Goal: Task Accomplishment & Management: Use online tool/utility

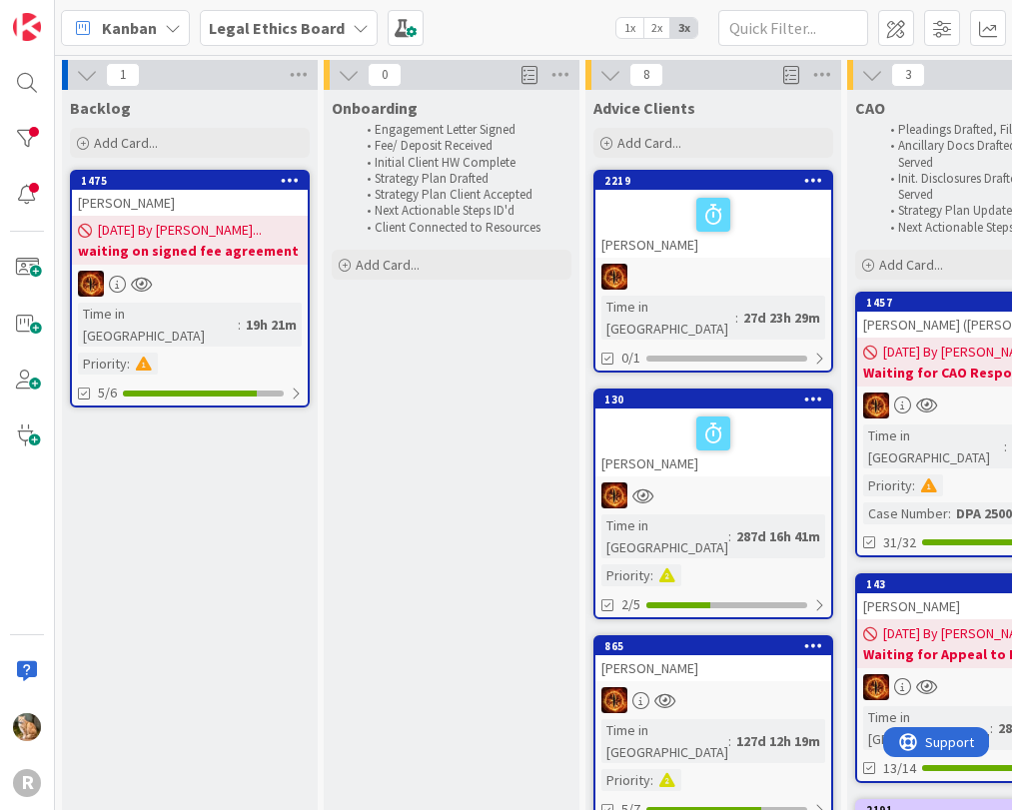
click at [169, 19] on div "Kanban" at bounding box center [125, 28] width 129 height 36
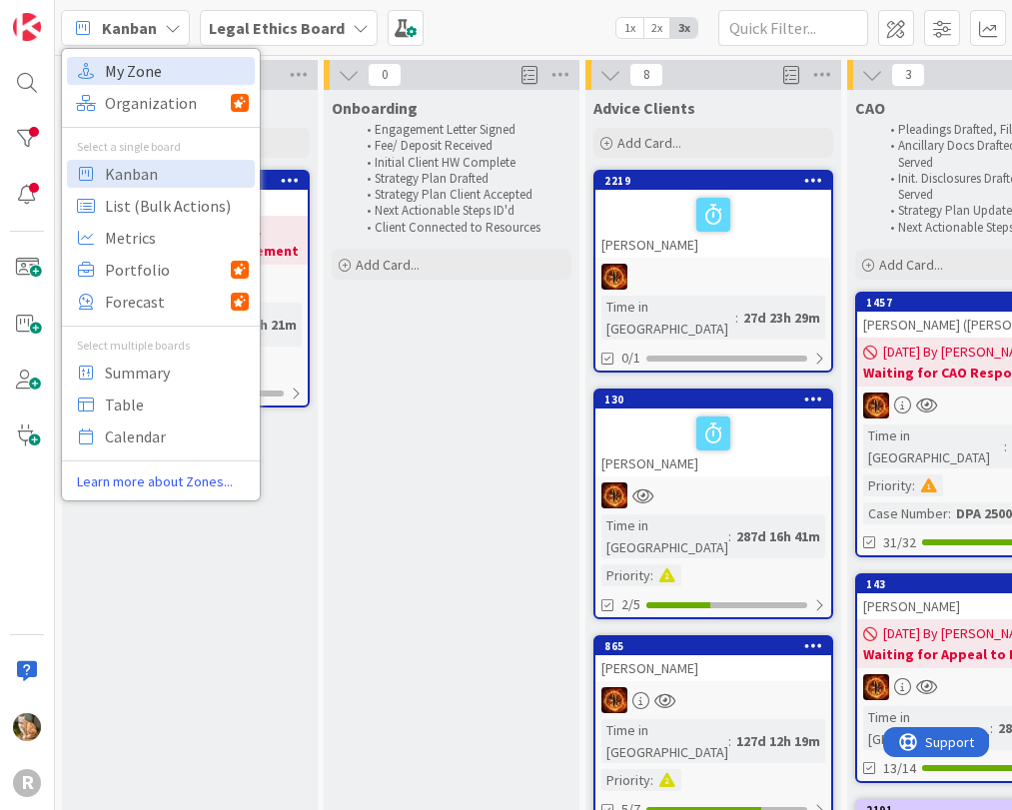
click at [151, 65] on span "My Zone" at bounding box center [177, 71] width 144 height 30
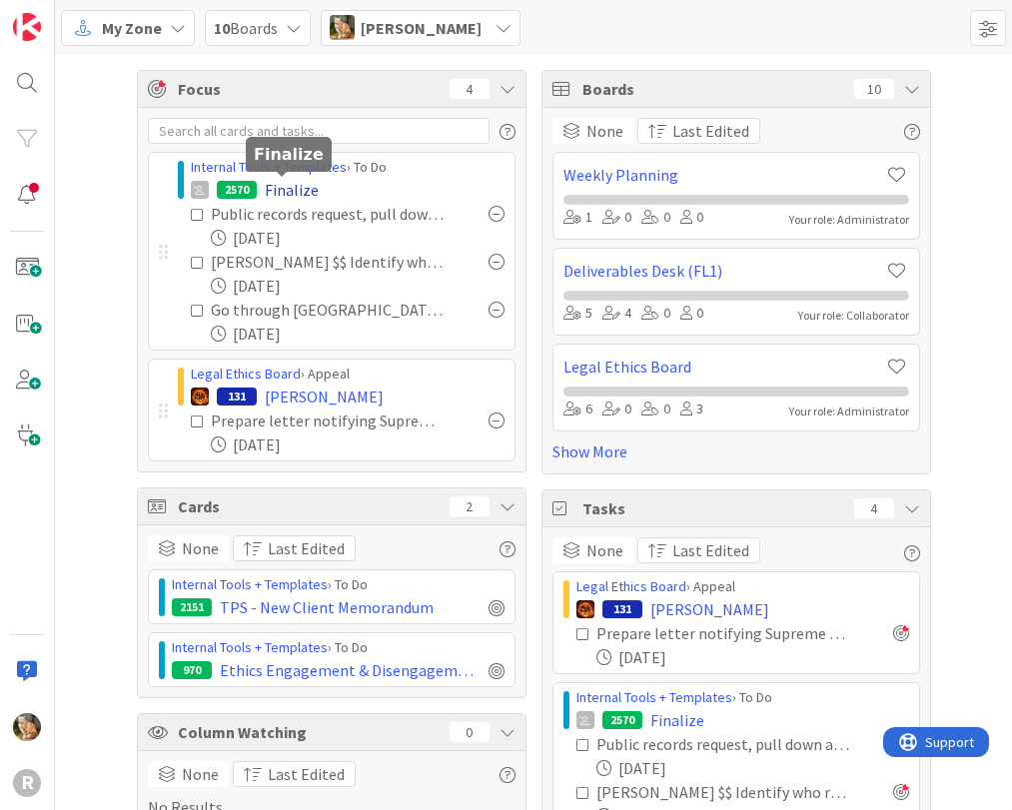
click at [286, 185] on span "Finalize" at bounding box center [292, 190] width 54 height 24
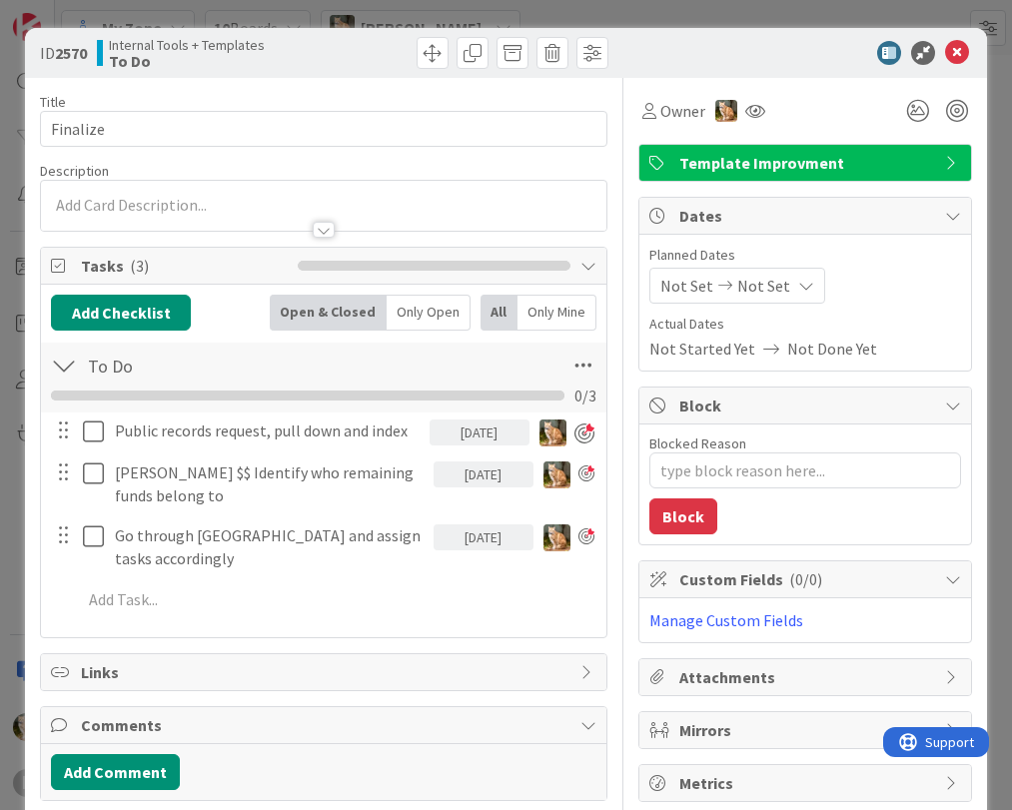
scroll to position [87, 0]
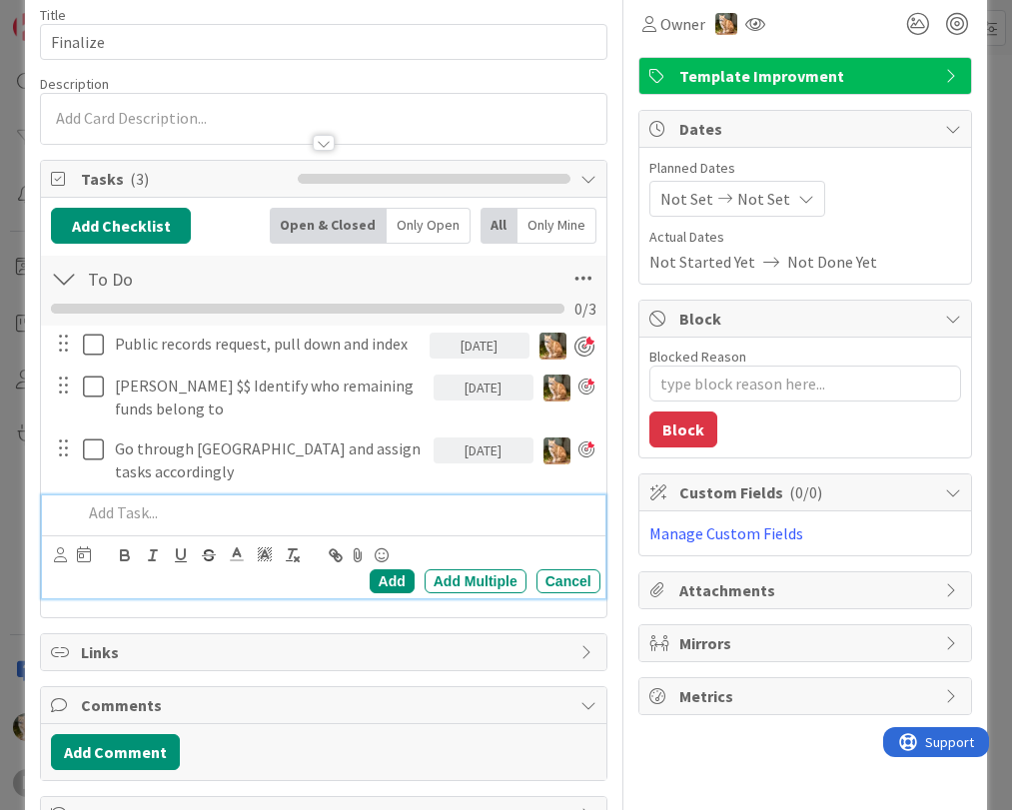
type textarea "x"
click at [135, 514] on p at bounding box center [337, 513] width 510 height 23
click at [203, 512] on p "Work with staff on remaining projects" at bounding box center [337, 513] width 510 height 23
click at [411, 507] on p "Work with staff on any remaining projects" at bounding box center [337, 513] width 510 height 23
click at [396, 513] on p "Work with staff on any remaining projects" at bounding box center [337, 513] width 510 height 23
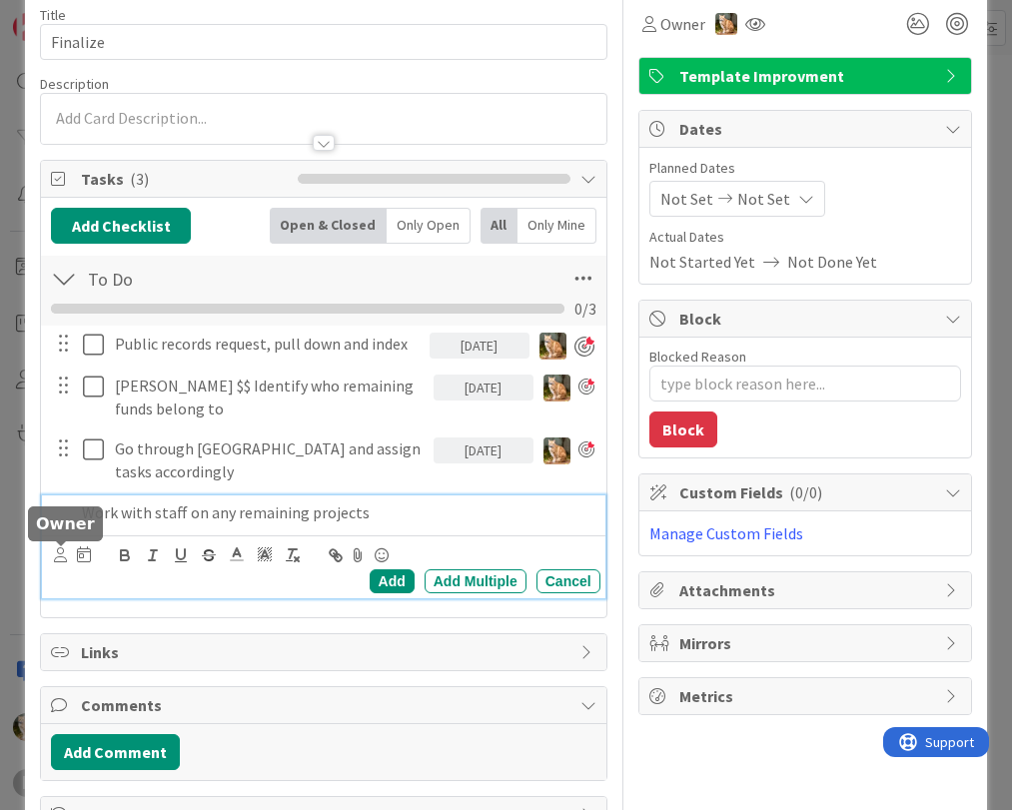
click at [56, 557] on icon at bounding box center [60, 555] width 13 height 15
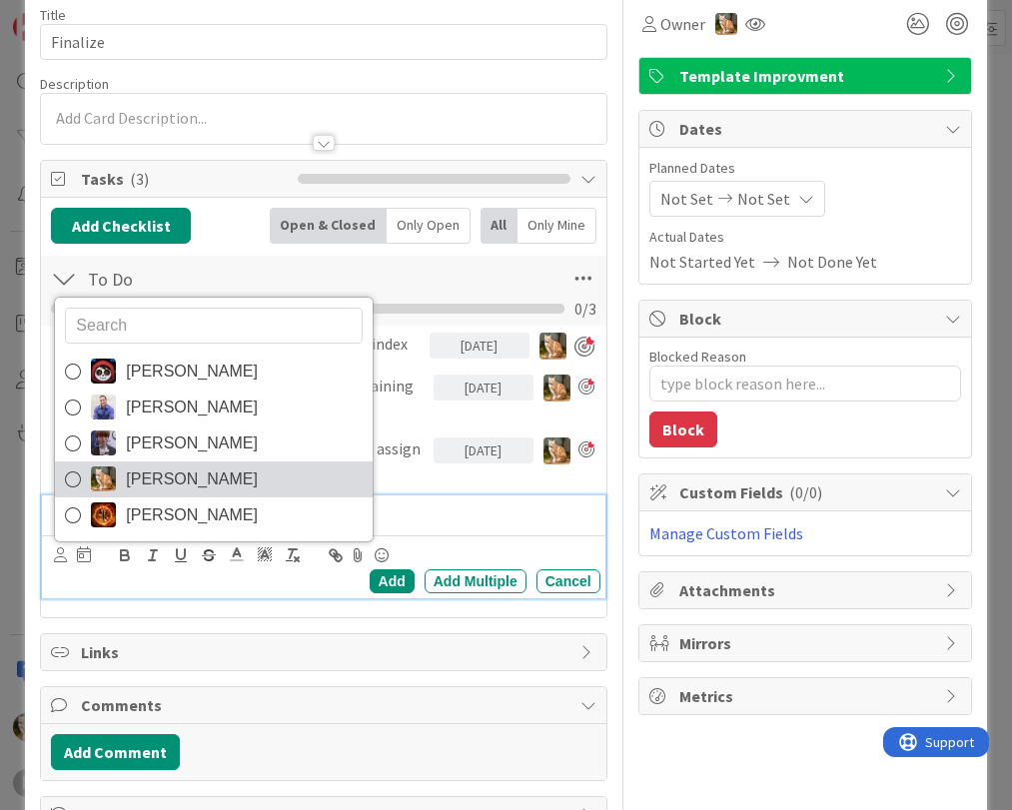
click at [143, 473] on span "[PERSON_NAME]" at bounding box center [192, 480] width 132 height 30
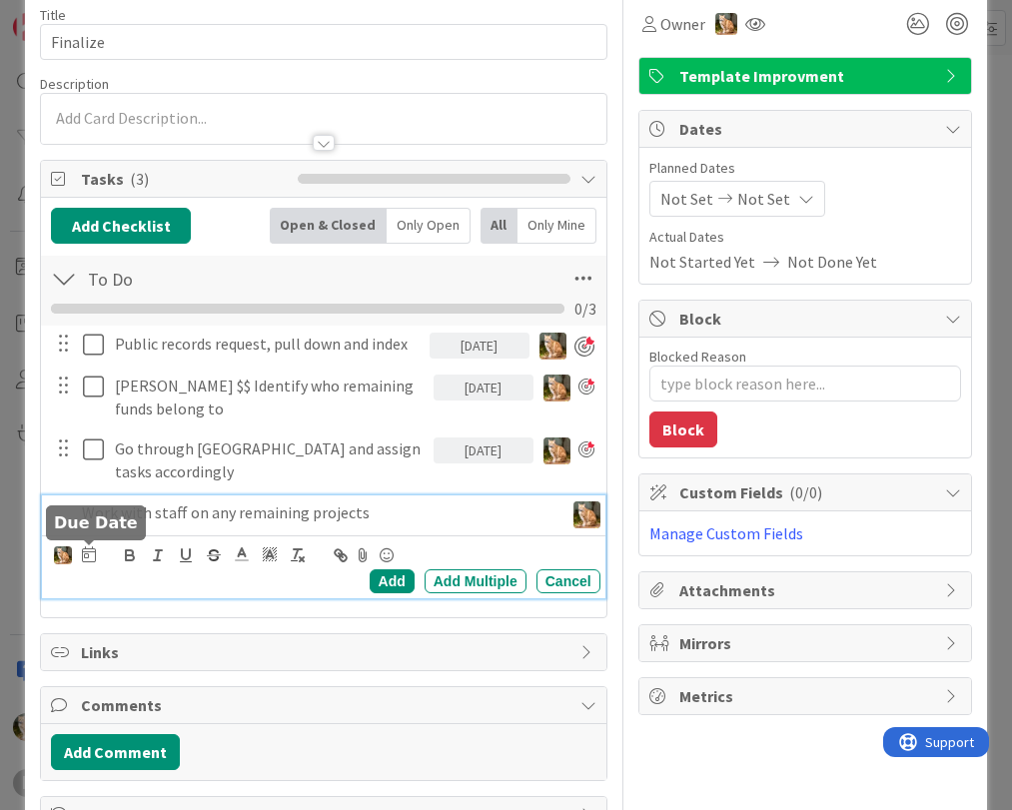
click at [85, 556] on icon at bounding box center [89, 555] width 14 height 16
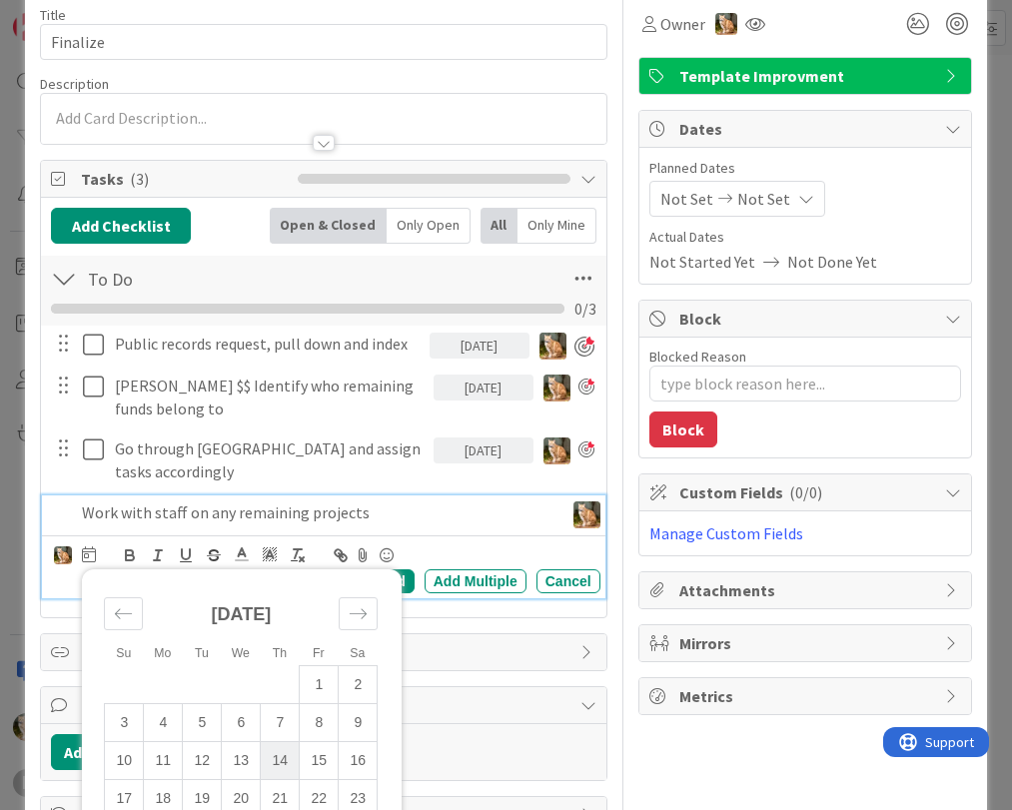
scroll to position [154, 0]
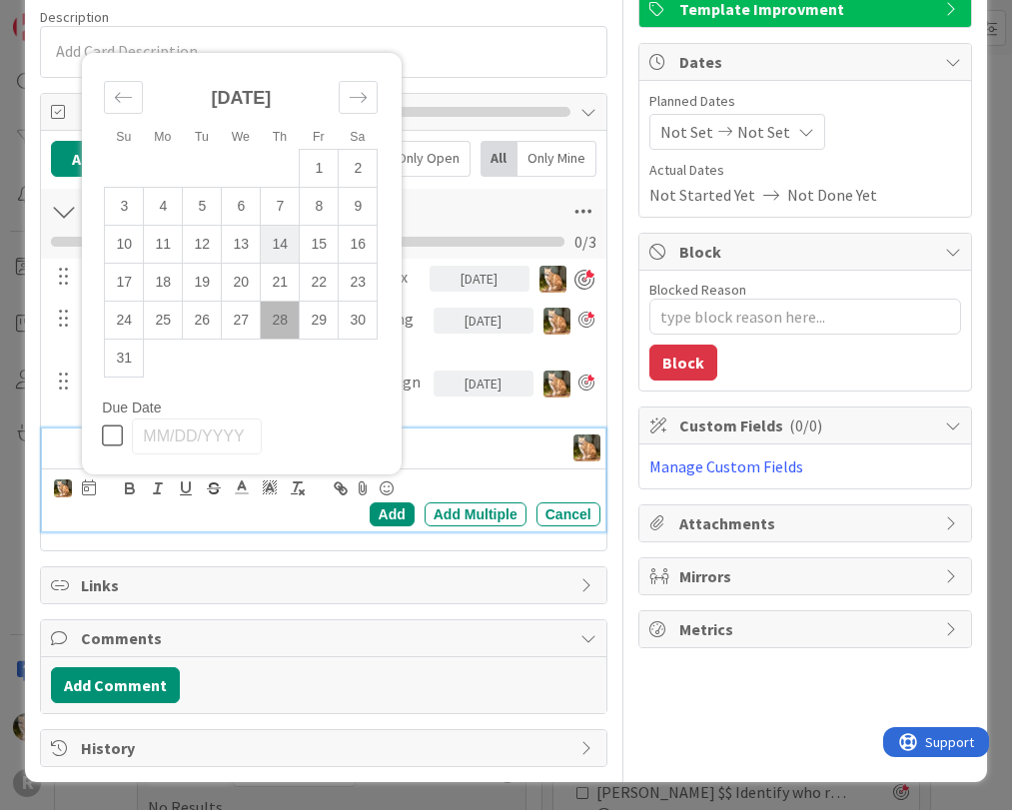
click at [278, 235] on td "14" at bounding box center [280, 244] width 39 height 38
click at [377, 515] on div "Add" at bounding box center [392, 515] width 45 height 24
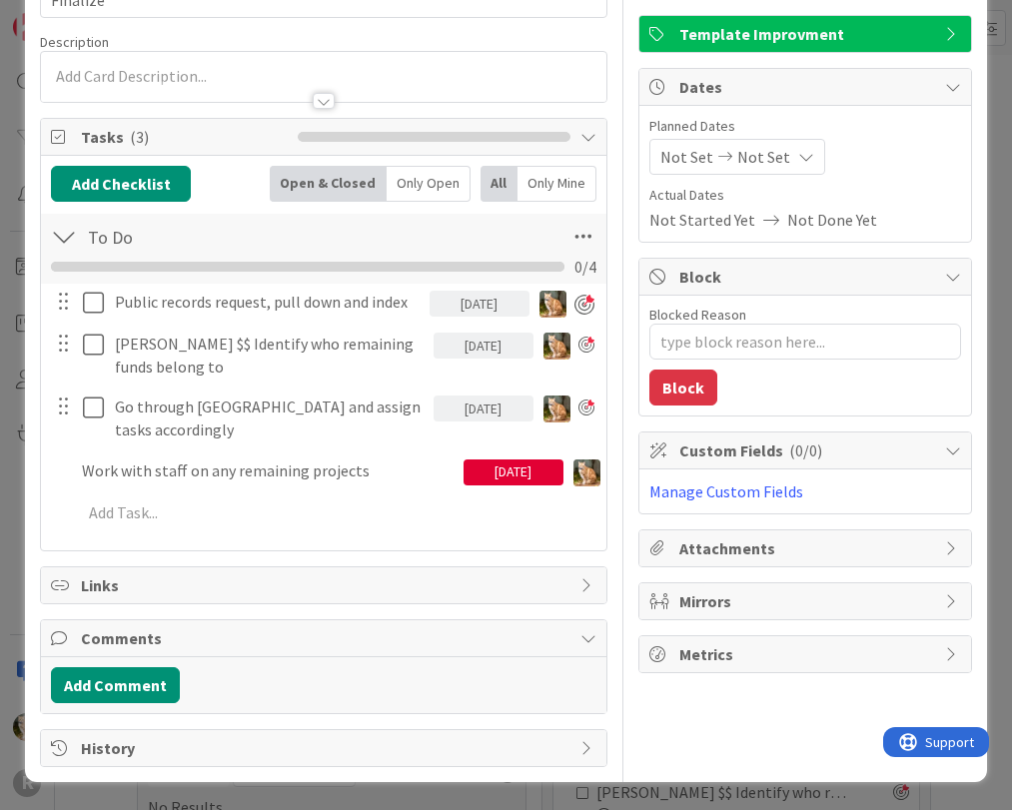
scroll to position [129, 0]
type textarea "x"
click at [491, 486] on div "[DATE]" at bounding box center [514, 471] width 100 height 35
click at [492, 472] on div "[DATE]" at bounding box center [514, 473] width 100 height 26
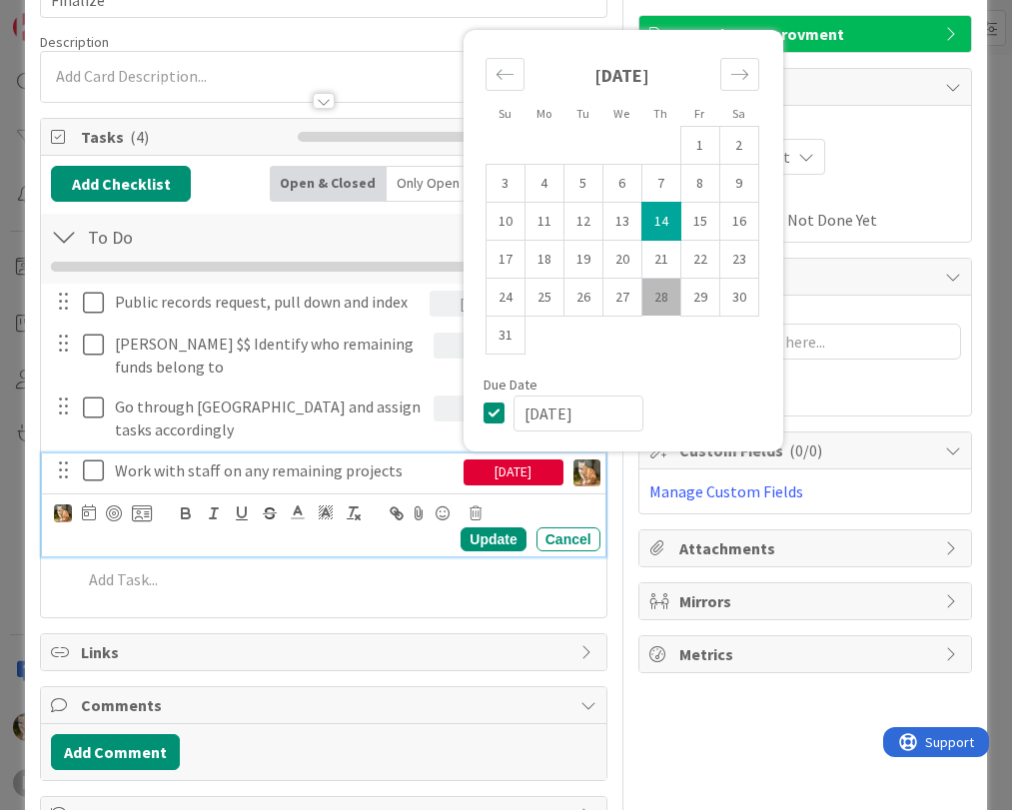
click at [652, 300] on div "Title 8 / 128 Finalize Description Owner Template Improvment Tasks ( 4 ) Add Ch…" at bounding box center [505, 391] width 931 height 885
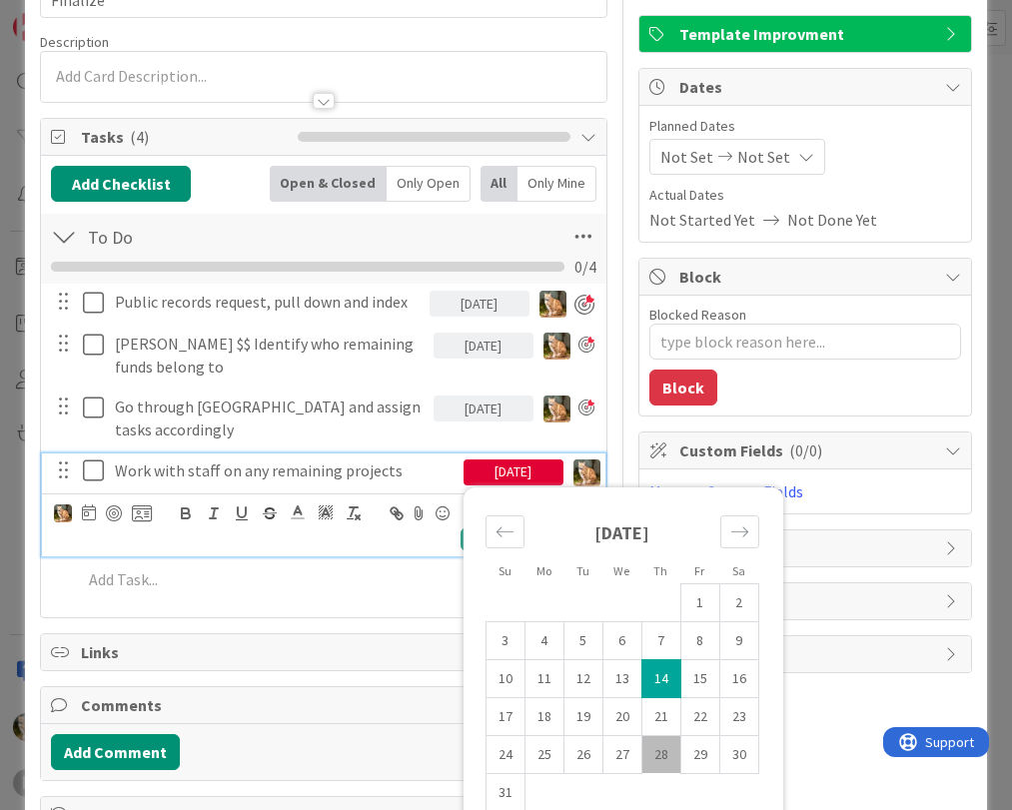
scroll to position [187, 0]
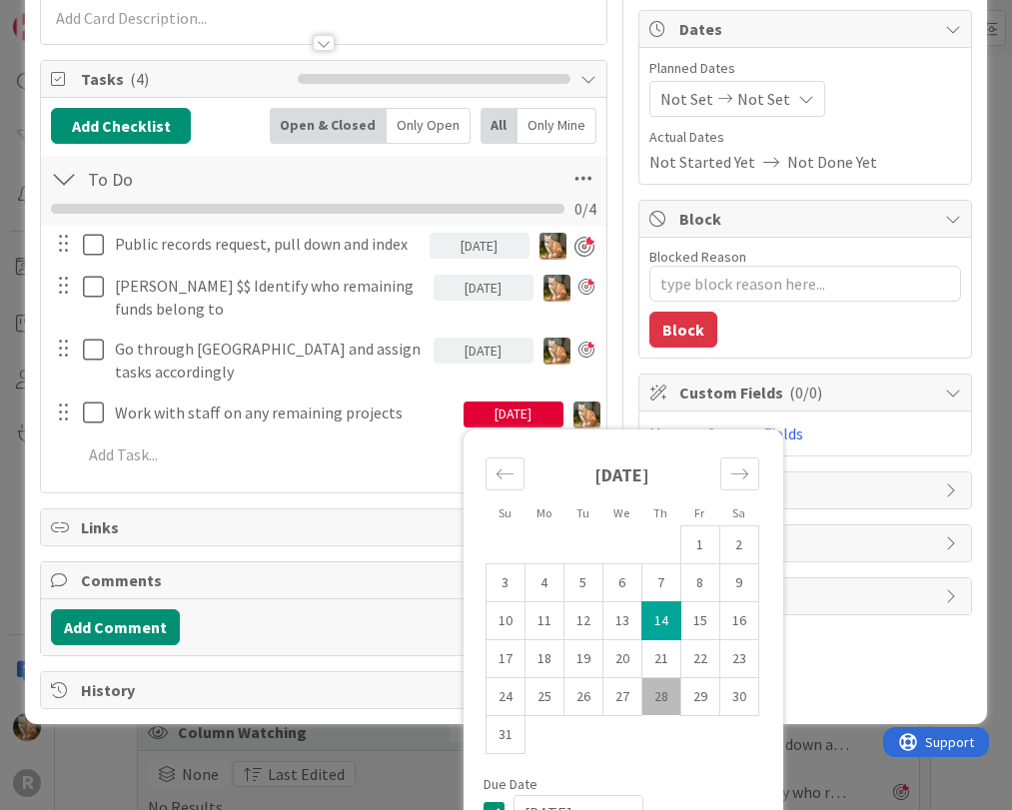
click at [645, 693] on td "28" at bounding box center [660, 696] width 39 height 38
type input "[DATE]"
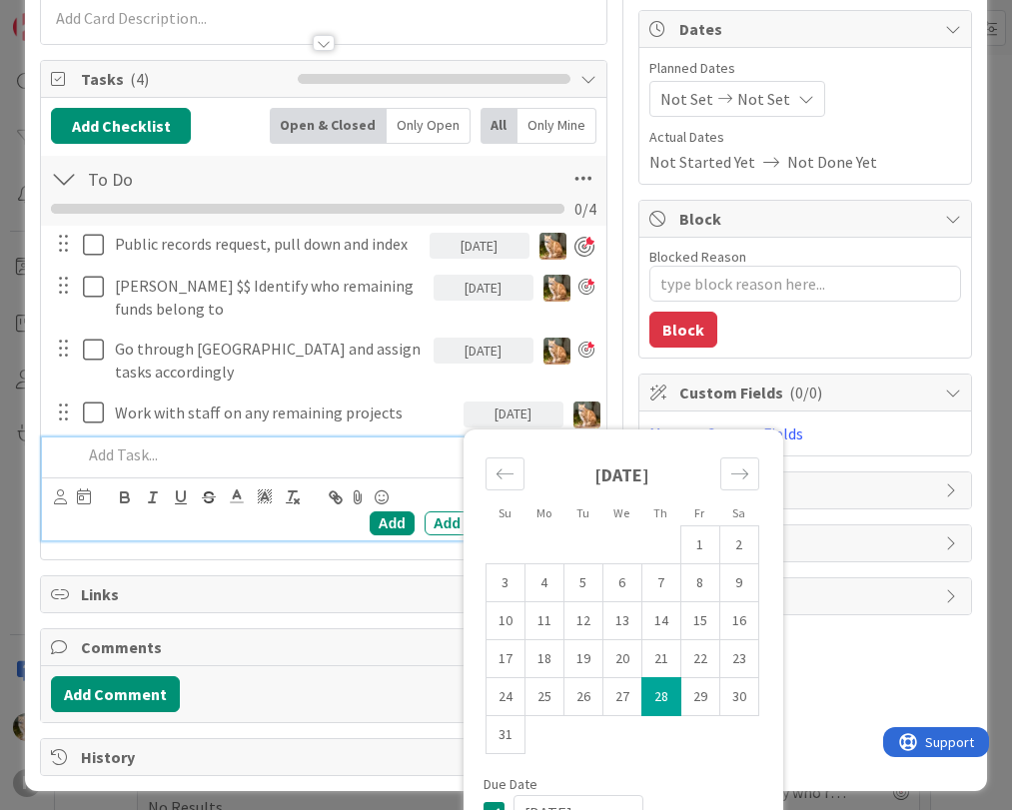
click at [385, 444] on div at bounding box center [337, 455] width 526 height 35
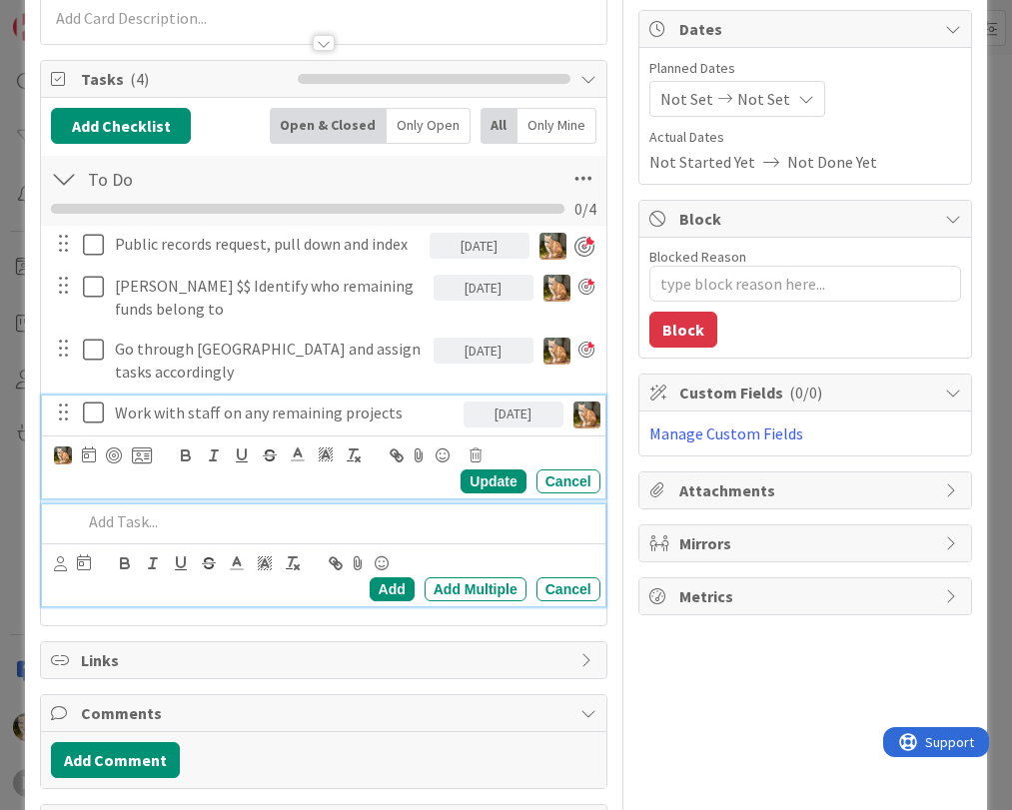
click at [199, 406] on div "Work with staff on any remaining projects [DATE] Su Mo Tu We Th Fr Sa [DATE] 1 …" at bounding box center [323, 447] width 562 height 103
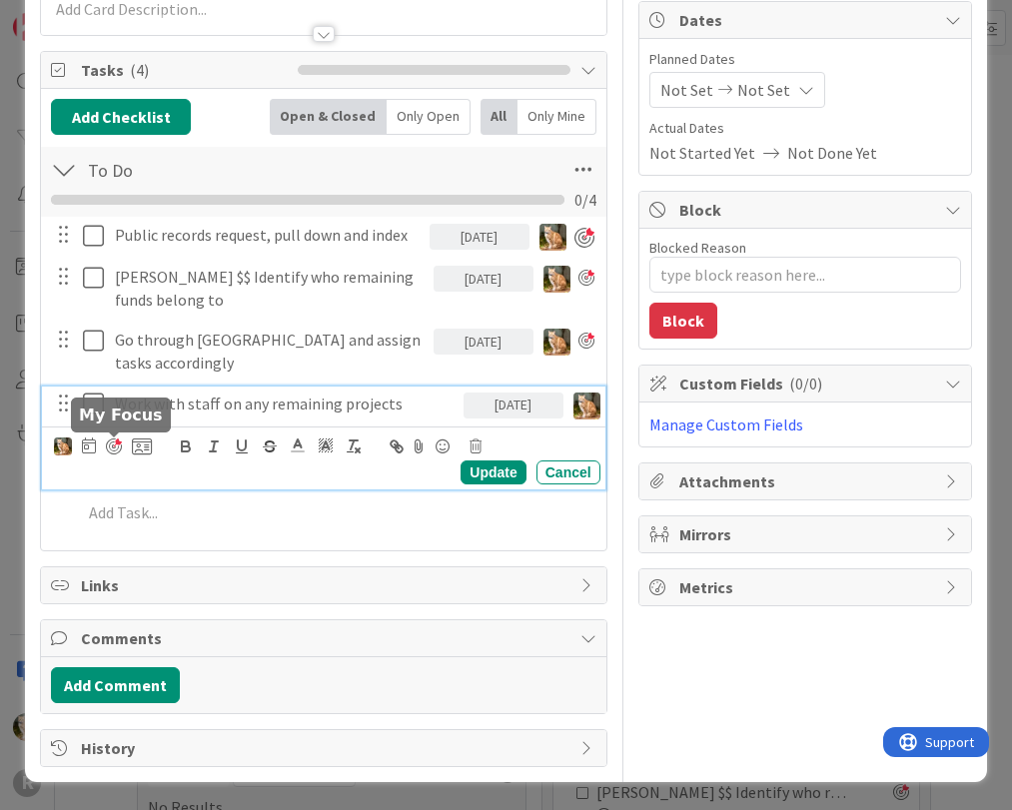
click at [110, 444] on div at bounding box center [114, 447] width 16 height 16
type textarea "x"
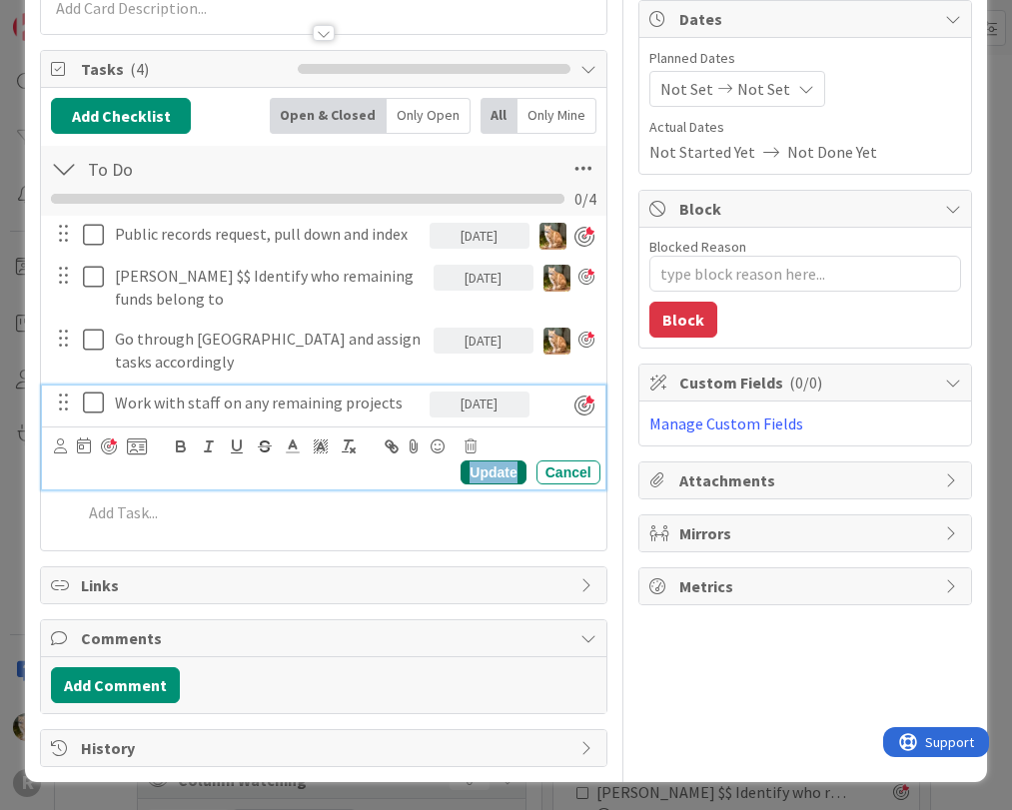
click at [481, 473] on div "Update" at bounding box center [493, 473] width 65 height 24
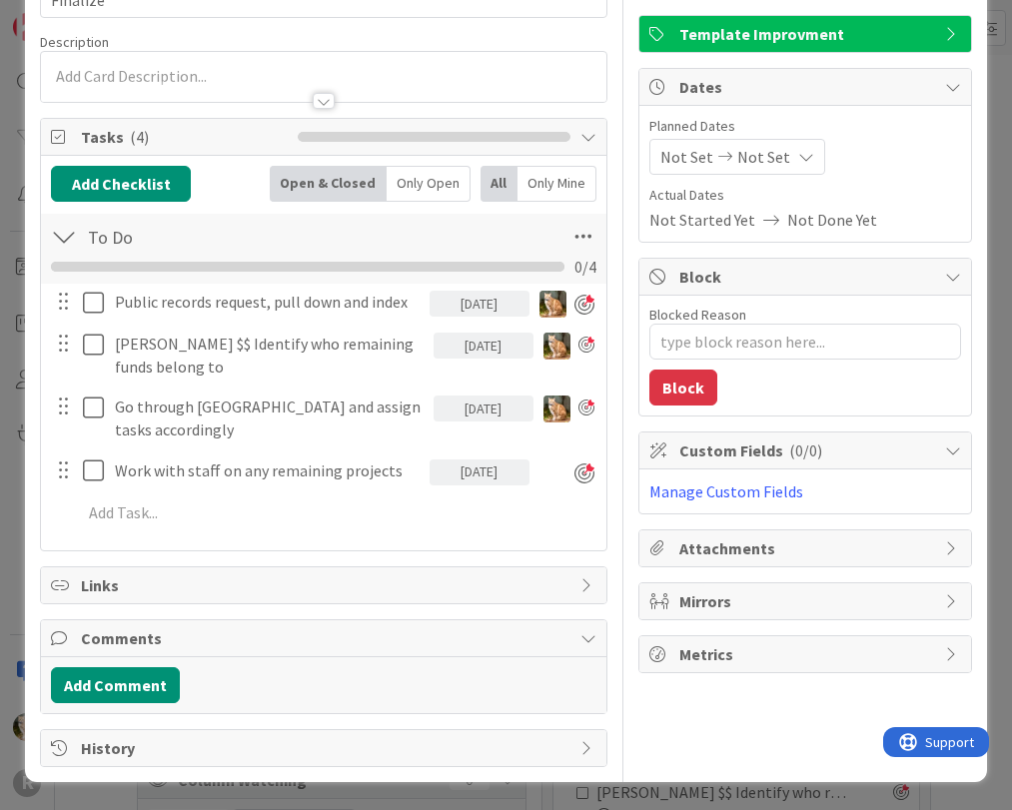
scroll to position [0, 0]
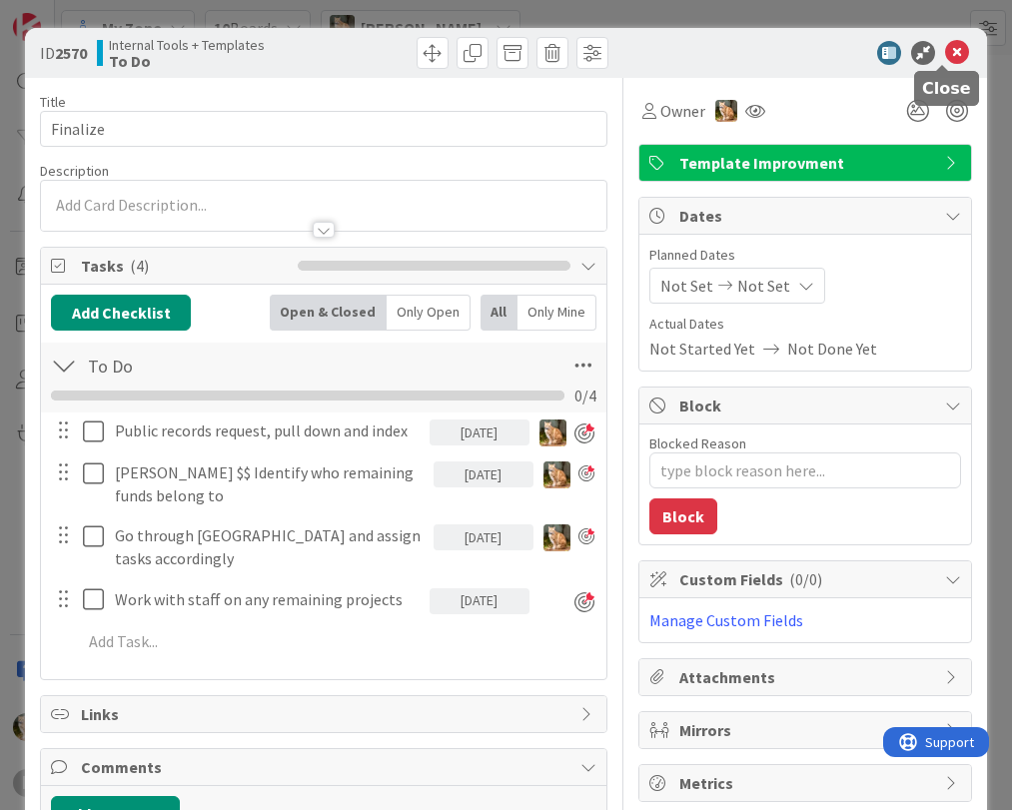
click at [945, 56] on icon at bounding box center [957, 53] width 24 height 24
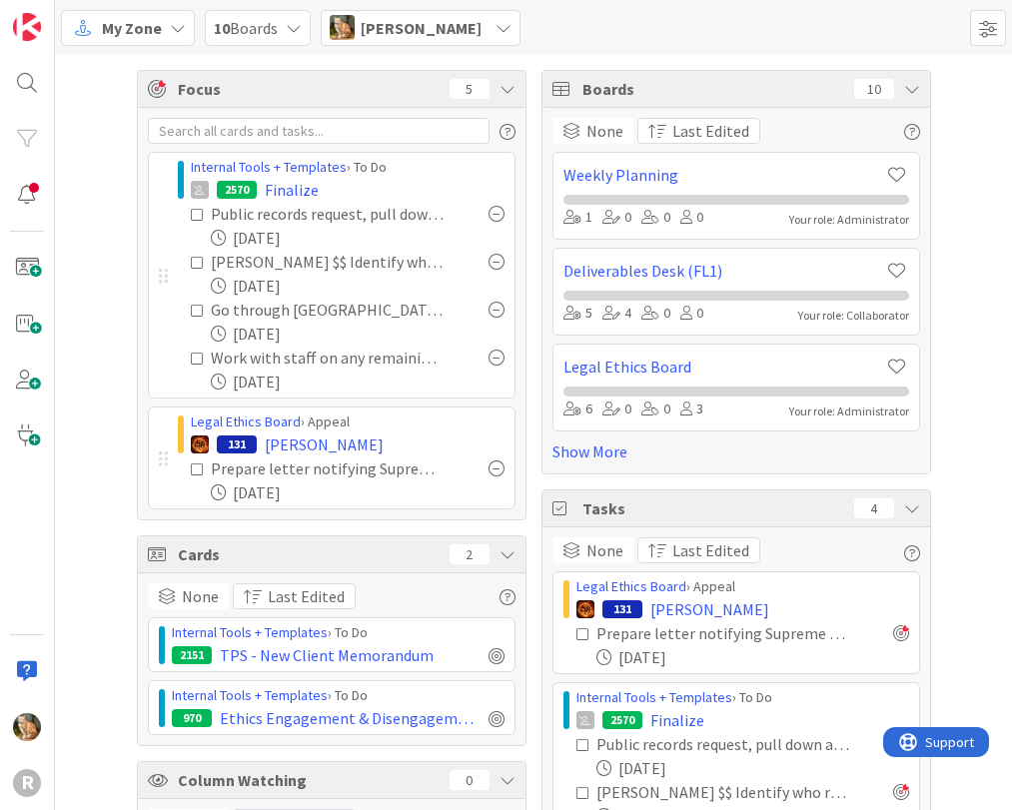
click at [959, 467] on div "Focus 5 Internal Tools + Templates › To Do 2570 Finalize Public records request…" at bounding box center [533, 481] width 957 height 852
